Goal: Check status: Check status

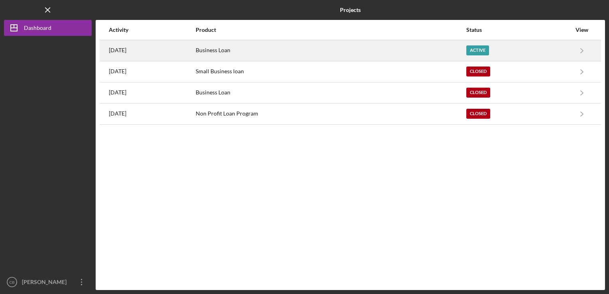
click at [278, 44] on div "Business Loan" at bounding box center [331, 51] width 270 height 20
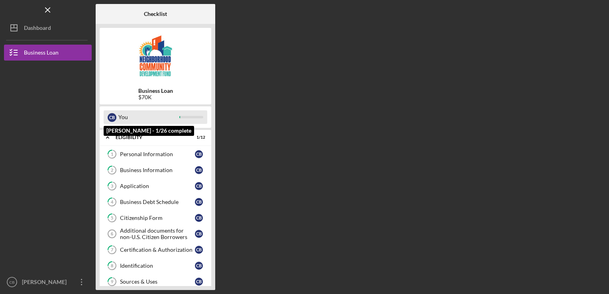
click at [126, 119] on div "You" at bounding box center [148, 117] width 61 height 14
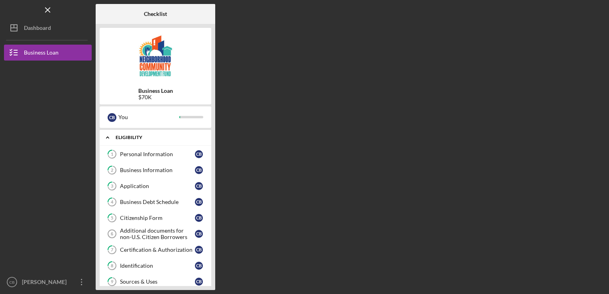
click at [126, 137] on div "Eligibility" at bounding box center [159, 137] width 86 height 5
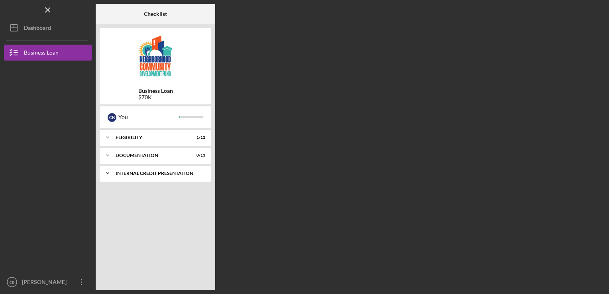
click at [129, 172] on div "Internal Credit Presentation" at bounding box center [159, 173] width 86 height 5
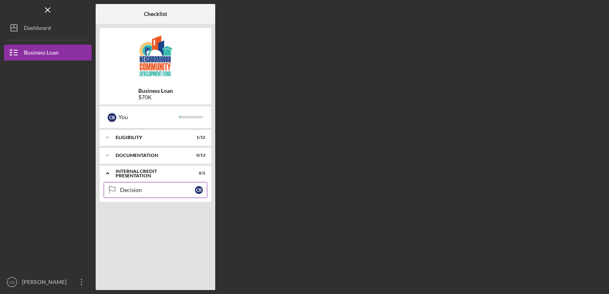
click at [134, 188] on div "Decision" at bounding box center [157, 190] width 75 height 6
